Goal: Navigation & Orientation: Find specific page/section

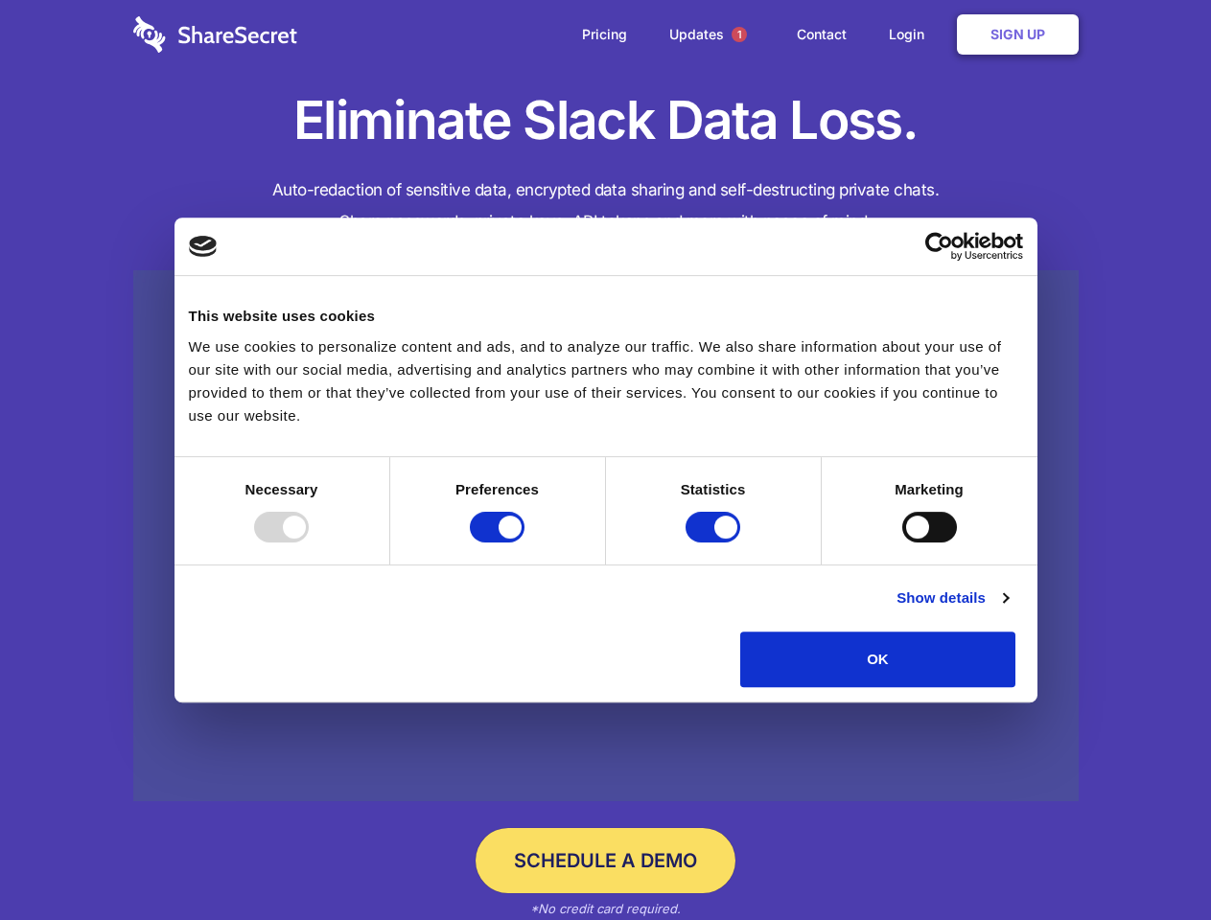
click at [309, 543] on div at bounding box center [281, 527] width 55 height 31
click at [524, 543] on input "Preferences" at bounding box center [497, 527] width 55 height 31
checkbox input "false"
click at [715, 543] on input "Statistics" at bounding box center [713, 527] width 55 height 31
checkbox input "false"
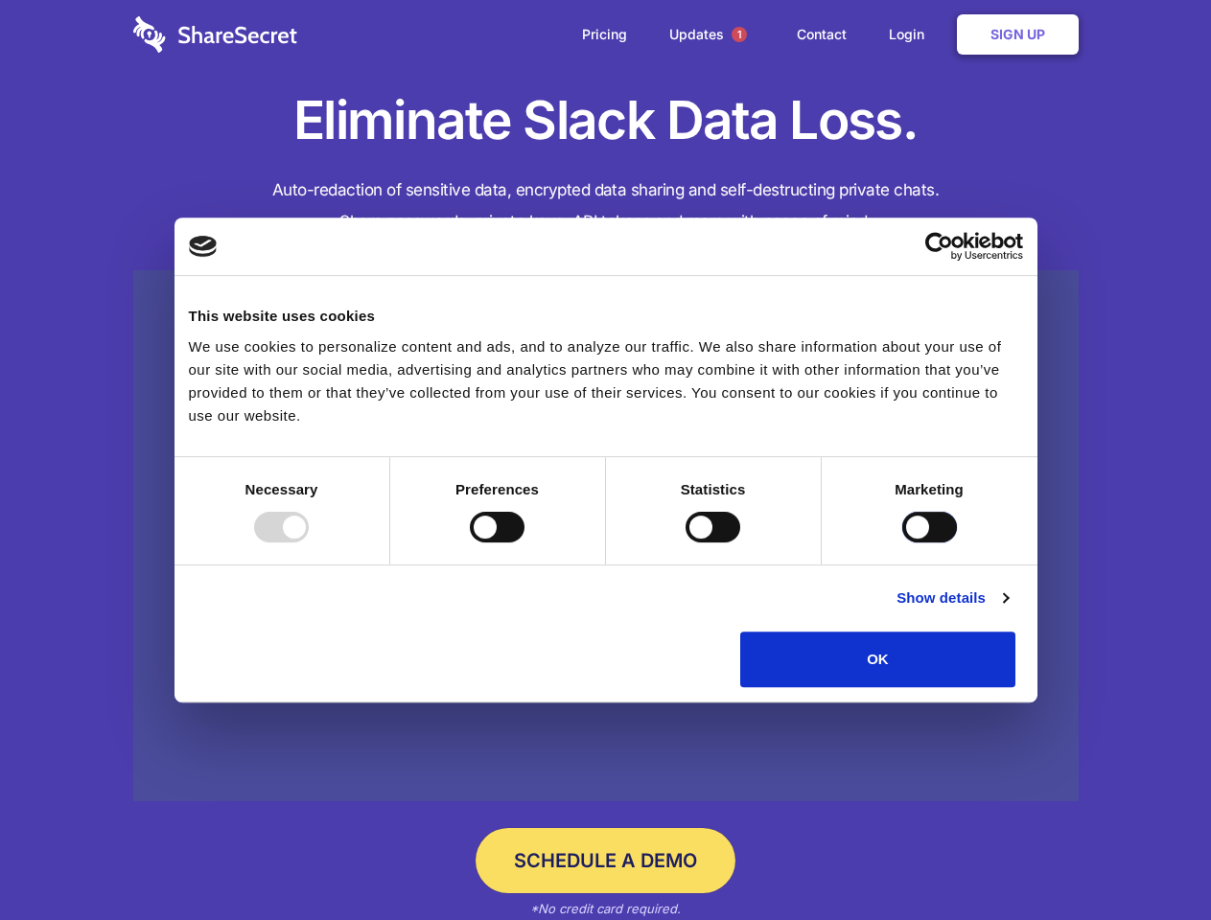
click at [902, 543] on input "Marketing" at bounding box center [929, 527] width 55 height 31
checkbox input "true"
click at [1008, 610] on link "Show details" at bounding box center [952, 598] width 111 height 23
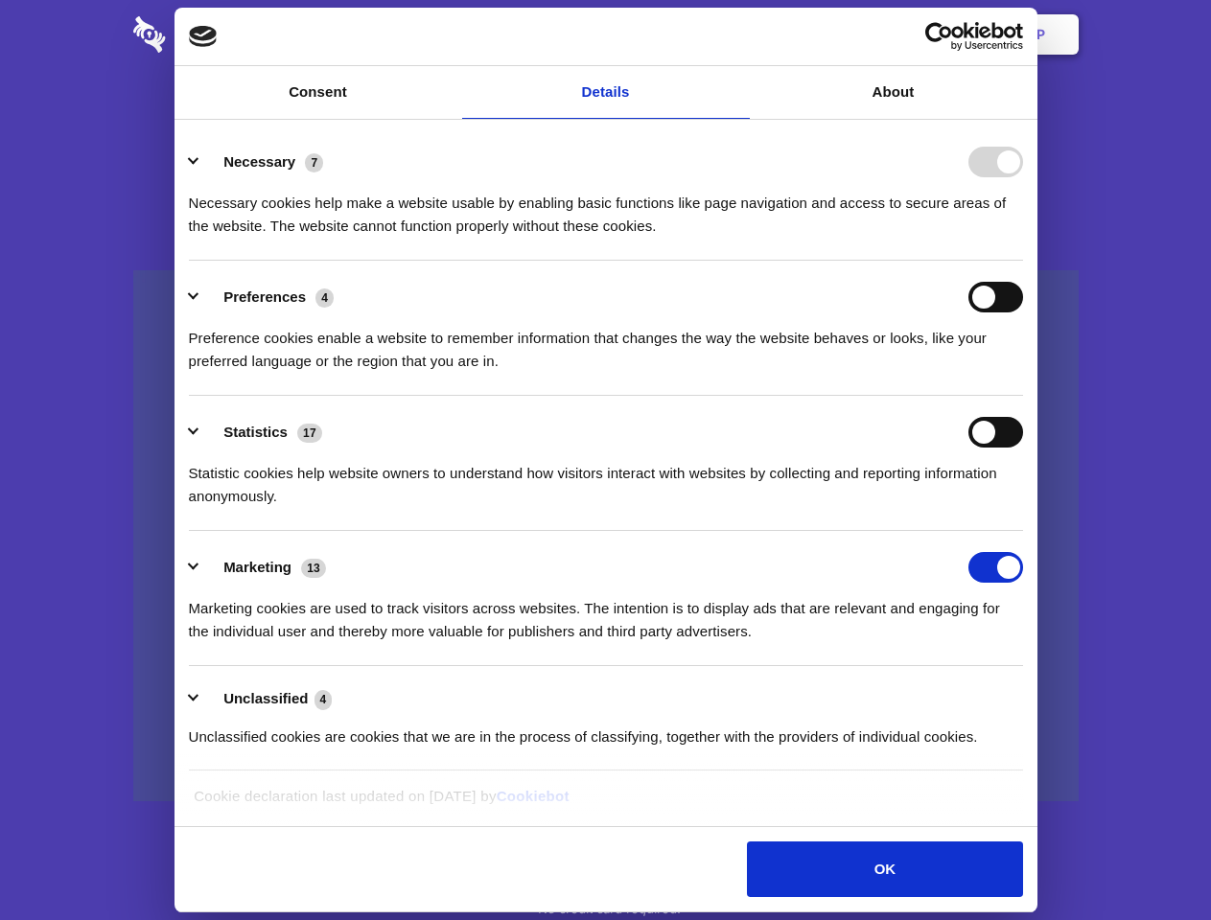
click at [1023, 261] on li "Necessary 7 Necessary cookies help make a website usable by enabling basic func…" at bounding box center [606, 193] width 834 height 135
click at [738, 35] on span "1" at bounding box center [739, 34] width 15 height 15
